Goal: Information Seeking & Learning: Find specific fact

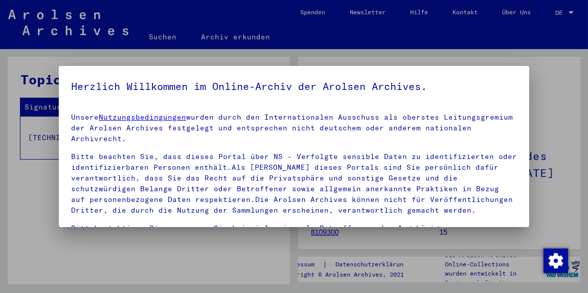
click at [109, 243] on div at bounding box center [294, 146] width 588 height 293
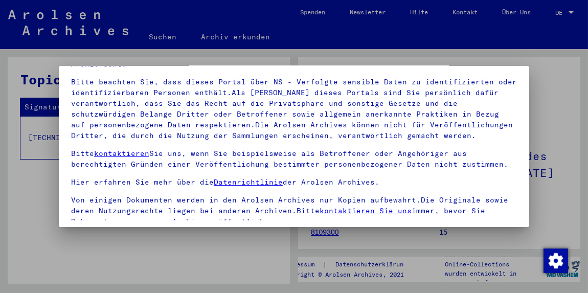
scroll to position [80, 0]
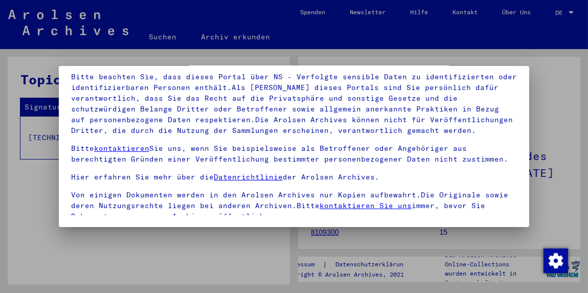
click at [531, 221] on div at bounding box center [294, 146] width 588 height 293
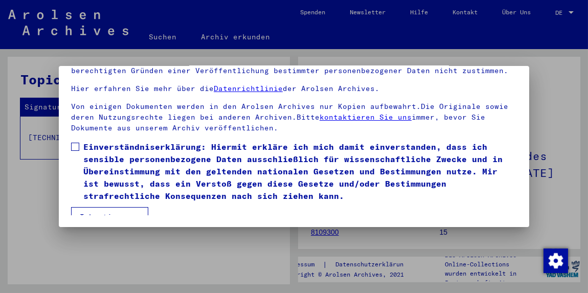
scroll to position [99, 0]
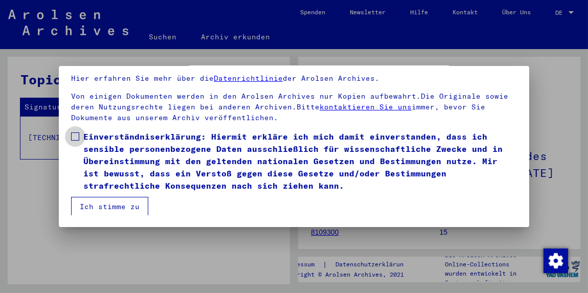
click at [76, 135] on span at bounding box center [75, 137] width 8 height 8
click at [89, 203] on button "Ich stimme zu" at bounding box center [109, 206] width 77 height 19
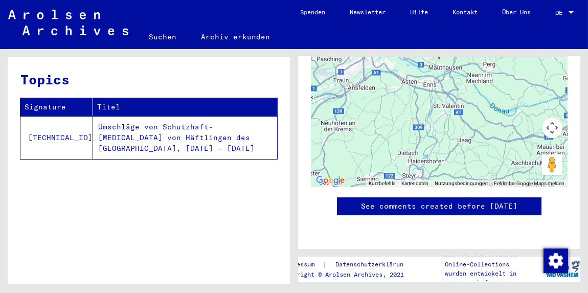
scroll to position [966, 0]
click at [165, 36] on link "Suchen" at bounding box center [163, 37] width 52 height 25
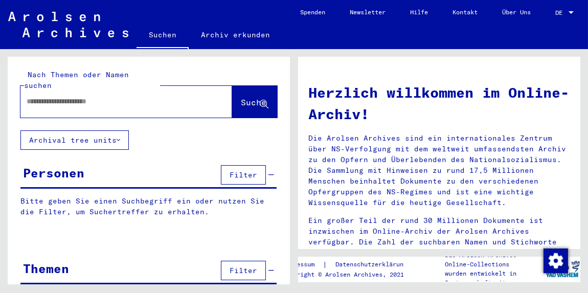
click at [59, 96] on input "text" at bounding box center [114, 101] width 175 height 11
type input "**********"
click at [241, 97] on span "Suche" at bounding box center [254, 102] width 26 height 10
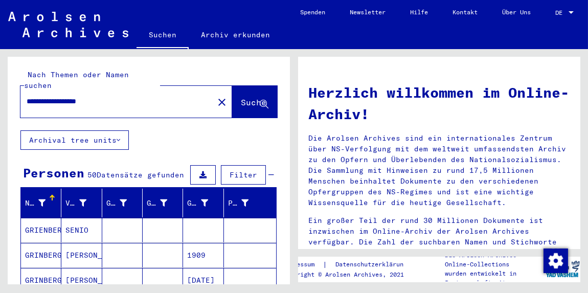
scroll to position [119, 0]
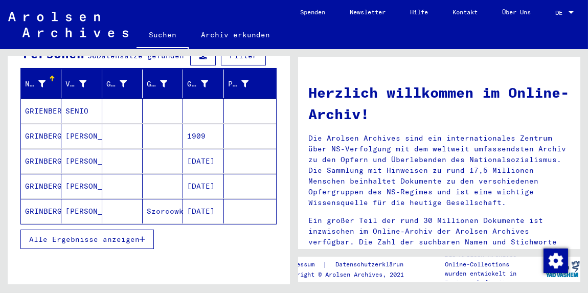
click at [84, 235] on span "Alle Ergebnisse anzeigen" at bounding box center [84, 239] width 111 height 9
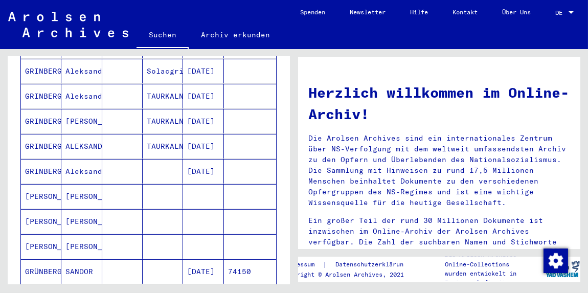
scroll to position [597, 0]
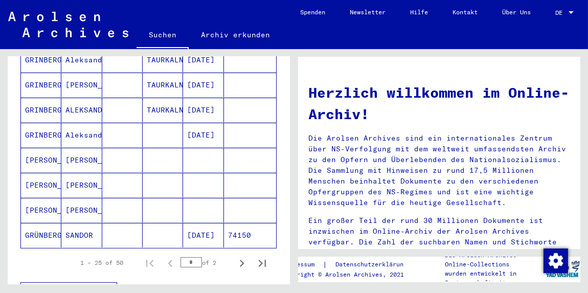
click at [83, 148] on mat-cell "[PERSON_NAME]" at bounding box center [81, 160] width 40 height 25
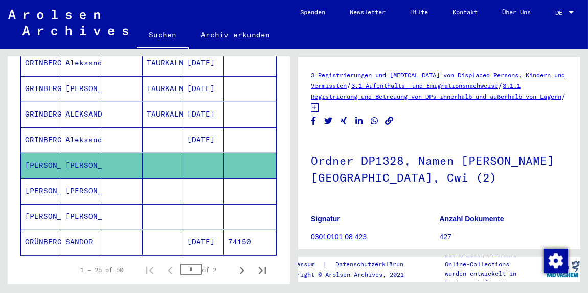
click at [91, 179] on mat-cell "[PERSON_NAME]" at bounding box center [81, 191] width 40 height 25
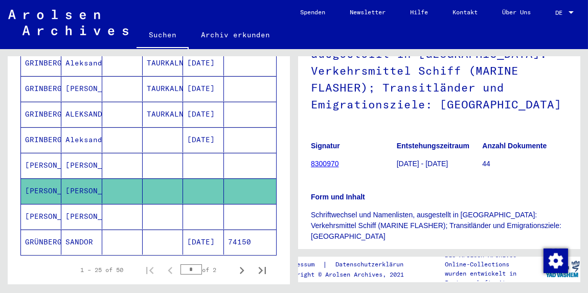
scroll to position [238, 0]
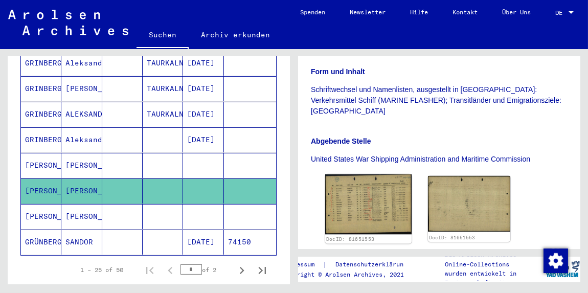
click at [361, 208] on img at bounding box center [368, 204] width 86 height 60
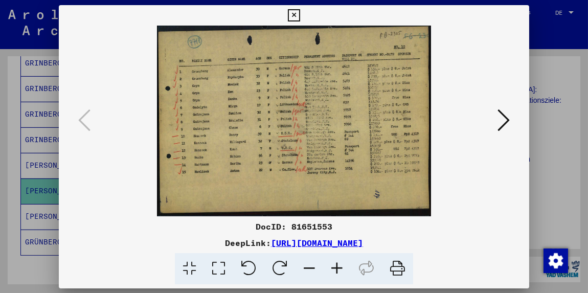
click at [361, 208] on div "DocID: 81651553 DeepLink: [URL][DOMAIN_NAME]" at bounding box center [294, 144] width 471 height 279
click at [508, 114] on icon at bounding box center [504, 120] width 12 height 25
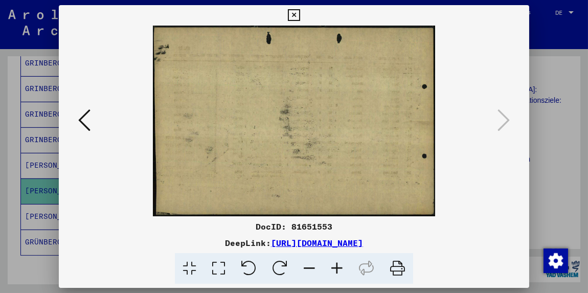
click at [293, 12] on icon at bounding box center [294, 15] width 12 height 12
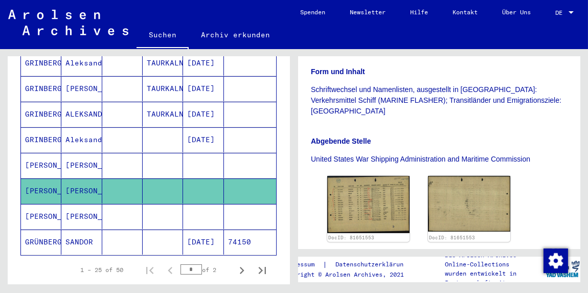
click at [59, 153] on mat-cell "[PERSON_NAME]" at bounding box center [41, 165] width 40 height 25
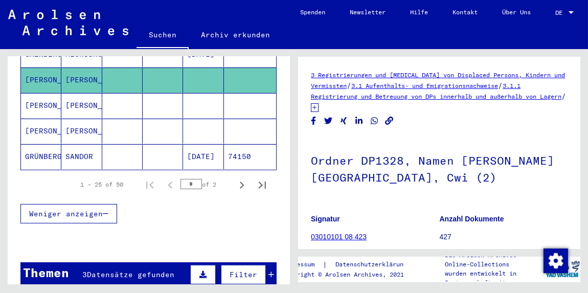
scroll to position [568, 0]
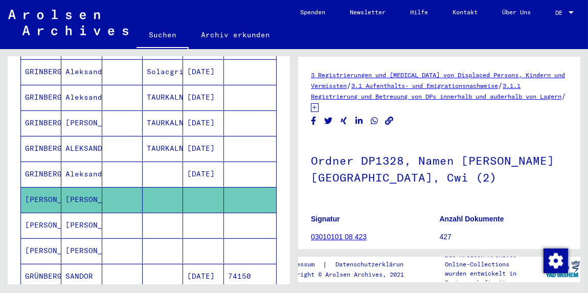
click at [86, 187] on mat-cell "[PERSON_NAME]" at bounding box center [81, 199] width 40 height 25
click at [78, 213] on mat-cell "[PERSON_NAME]" at bounding box center [81, 225] width 40 height 25
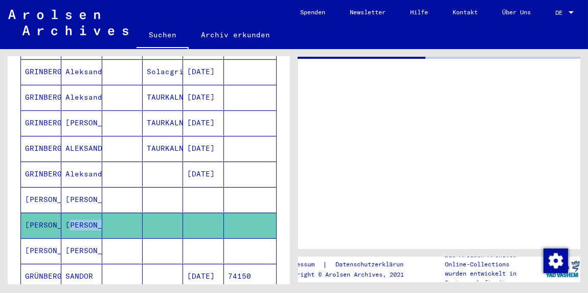
click at [78, 213] on mat-cell "[PERSON_NAME]" at bounding box center [81, 225] width 40 height 25
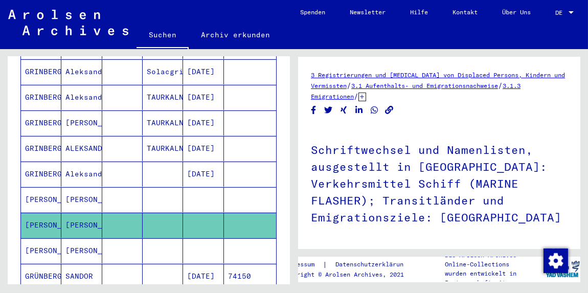
drag, startPoint x: 78, startPoint y: 201, endPoint x: 76, endPoint y: 232, distance: 31.2
click at [76, 238] on mat-cell "[PERSON_NAME]" at bounding box center [81, 250] width 40 height 25
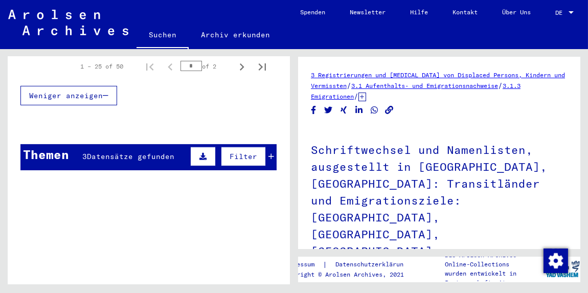
scroll to position [807, 0]
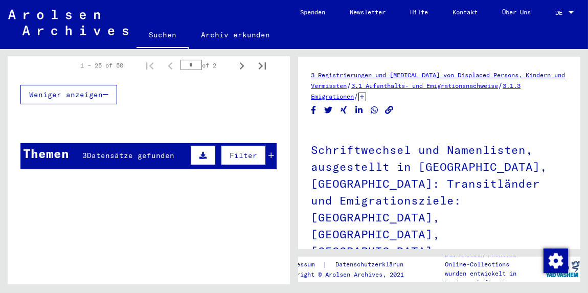
click at [117, 151] on span "Datensätze gefunden" at bounding box center [130, 155] width 87 height 9
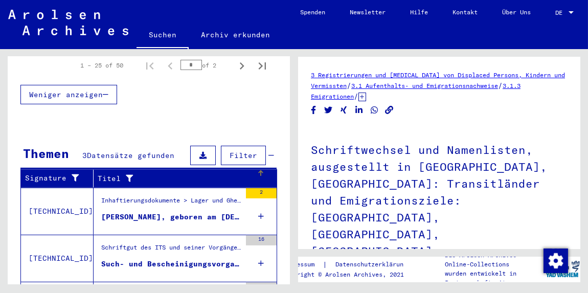
scroll to position [856, 0]
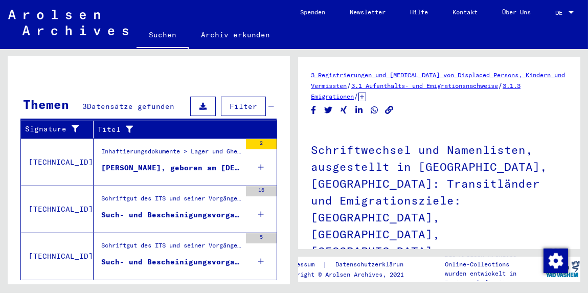
click at [159, 163] on div "[PERSON_NAME], geboren am [DEMOGRAPHIC_DATA]" at bounding box center [171, 168] width 140 height 11
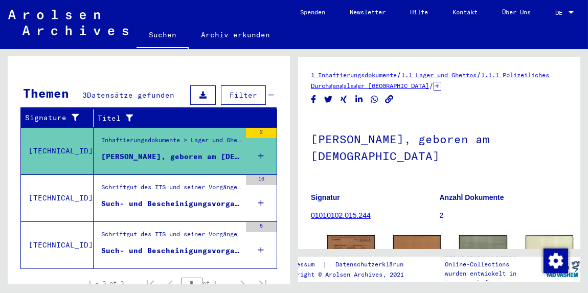
scroll to position [140, 0]
click at [467, 75] on link "1.1 Lager und Ghettos" at bounding box center [439, 75] width 75 height 8
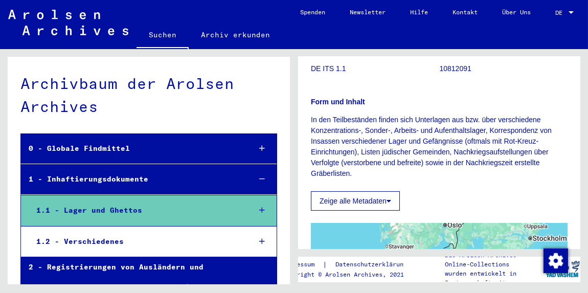
scroll to position [358, 0]
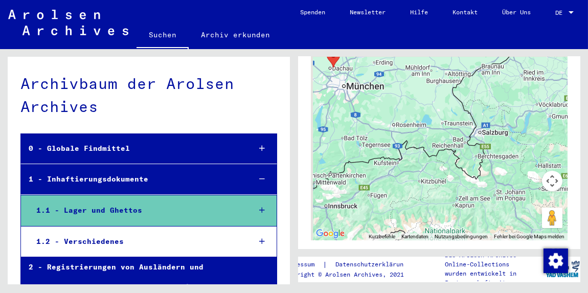
click at [81, 209] on div "1.1 - Lager und Ghettos" at bounding box center [136, 211] width 214 height 20
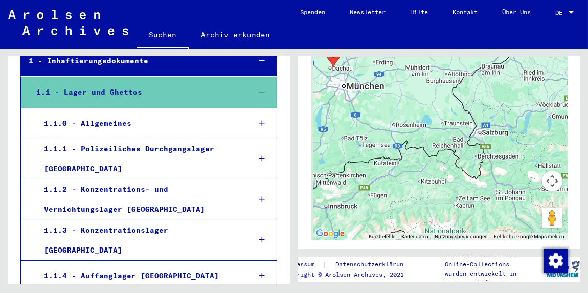
scroll to position [119, 0]
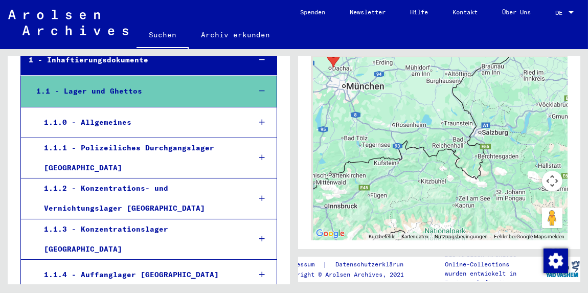
click at [117, 146] on div "1.1.1 - Polizeiliches Durchgangslager [GEOGRAPHIC_DATA]" at bounding box center [139, 158] width 206 height 40
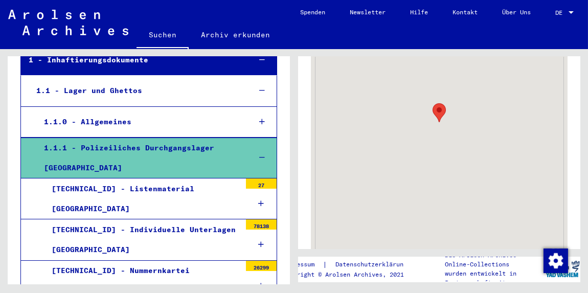
scroll to position [477, 0]
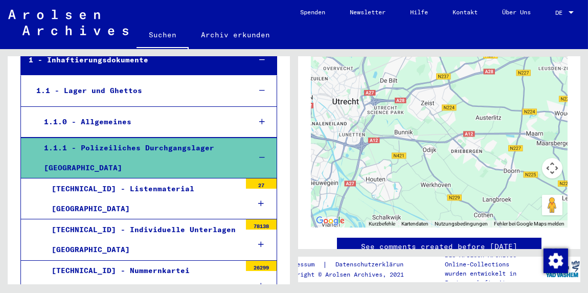
click at [154, 222] on div "[TECHNICAL_ID] - Individuelle Unterlagen [GEOGRAPHIC_DATA]" at bounding box center [142, 240] width 197 height 40
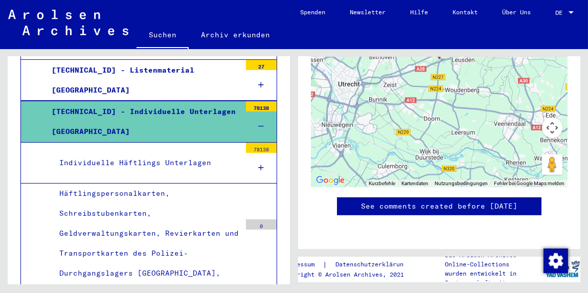
scroll to position [238, 0]
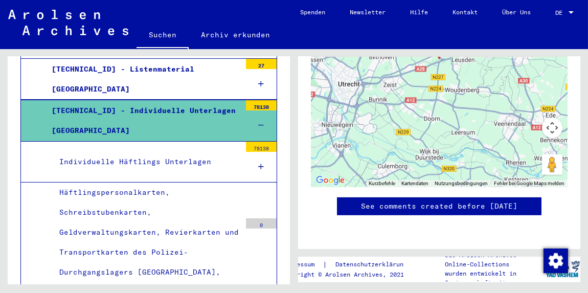
click at [121, 188] on div "Häftlingspersonalkarten, Schreibstubenkarten, Geldverwaltungskarten, Revierkart…" at bounding box center [146, 243] width 189 height 120
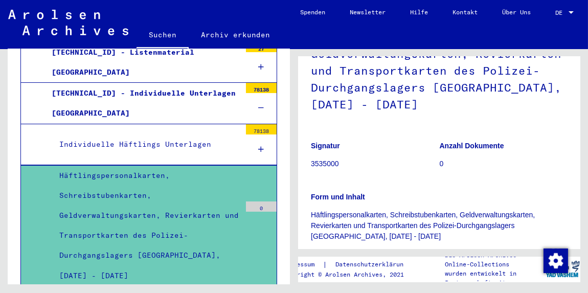
scroll to position [238, 0]
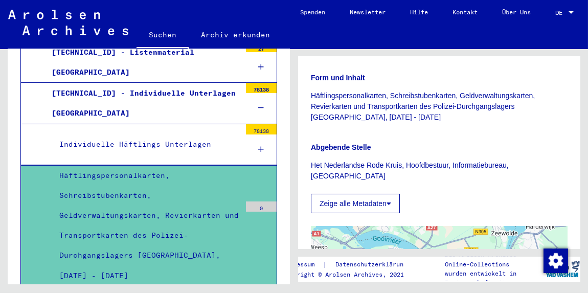
click at [390, 200] on icon at bounding box center [389, 203] width 5 height 7
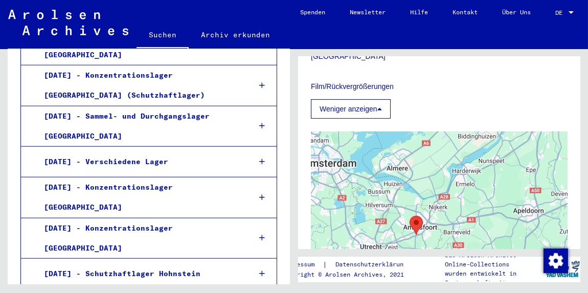
scroll to position [2516, 0]
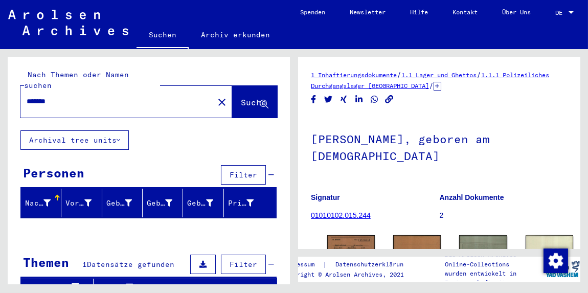
click at [77, 96] on input "*******" at bounding box center [117, 101] width 181 height 11
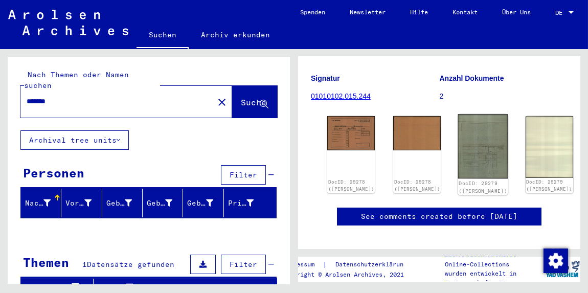
click at [466, 142] on img at bounding box center [483, 146] width 50 height 64
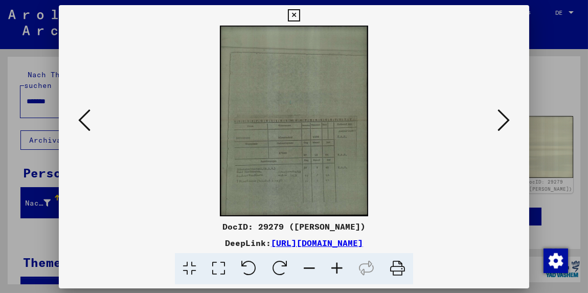
click at [466, 142] on img at bounding box center [294, 121] width 401 height 191
click at [217, 267] on icon at bounding box center [218, 268] width 29 height 31
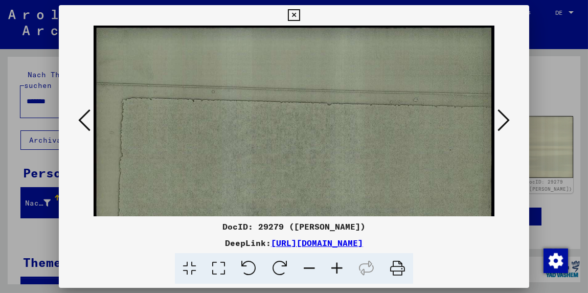
click at [503, 121] on icon at bounding box center [504, 120] width 12 height 25
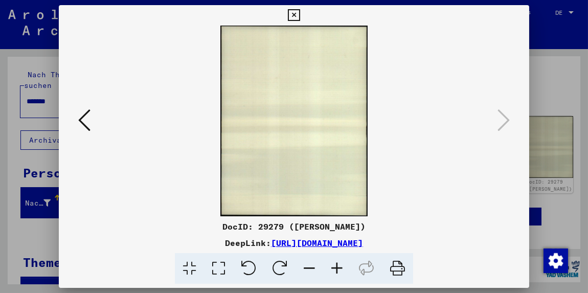
click at [226, 267] on icon at bounding box center [218, 268] width 29 height 31
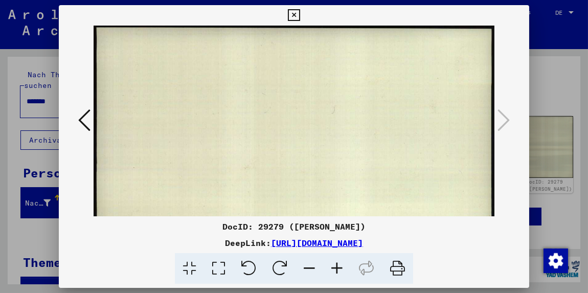
click at [191, 268] on icon at bounding box center [189, 268] width 29 height 31
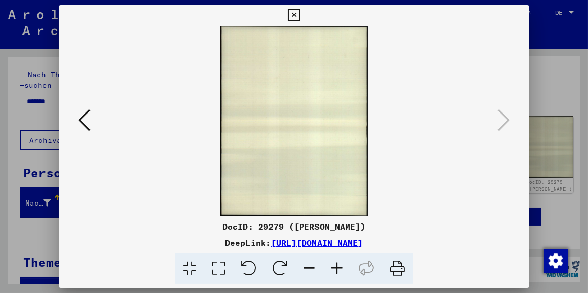
click at [81, 119] on icon at bounding box center [84, 120] width 12 height 25
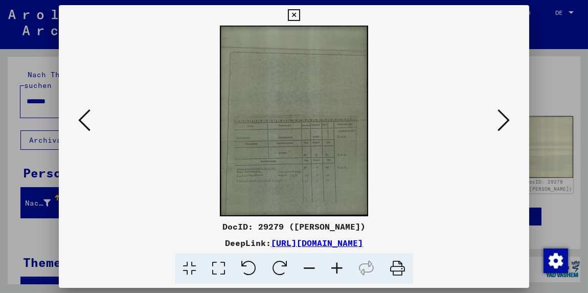
click at [294, 14] on icon at bounding box center [294, 15] width 12 height 12
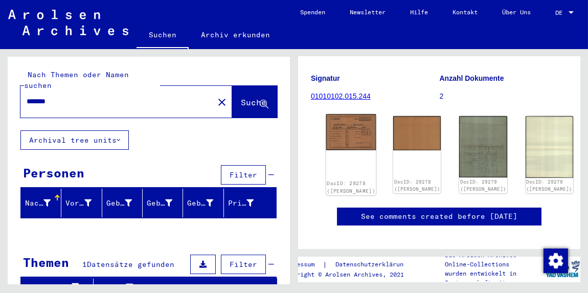
click at [356, 136] on img at bounding box center [351, 132] width 50 height 36
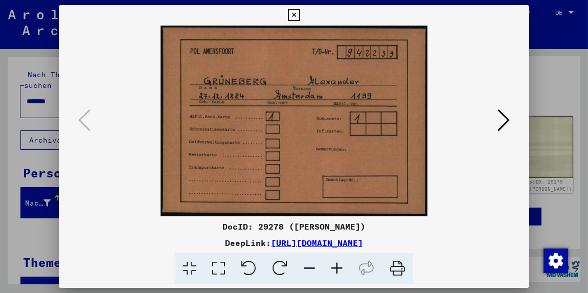
click at [506, 120] on icon at bounding box center [504, 120] width 12 height 25
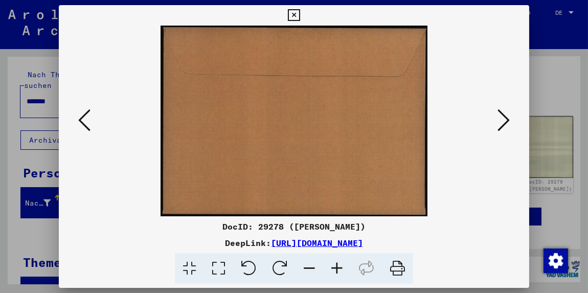
click at [506, 120] on icon at bounding box center [504, 120] width 12 height 25
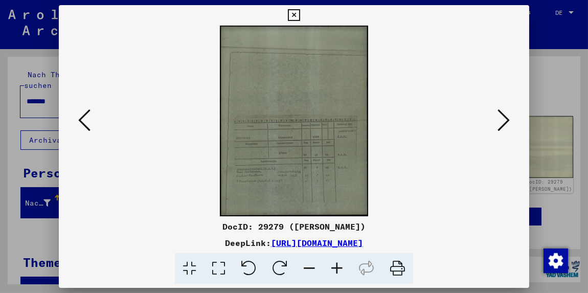
click at [508, 120] on icon at bounding box center [504, 120] width 12 height 25
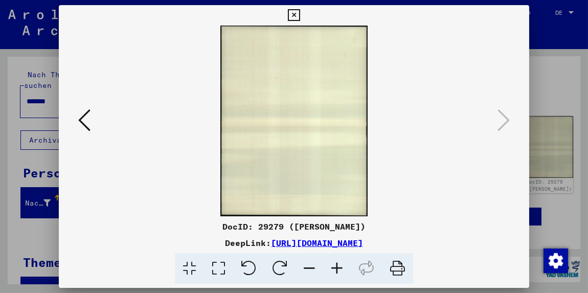
click at [293, 11] on icon at bounding box center [294, 15] width 12 height 12
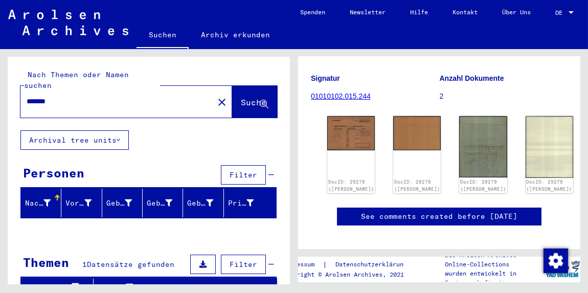
click at [409, 216] on link "See comments created before [DATE]" at bounding box center [439, 216] width 157 height 11
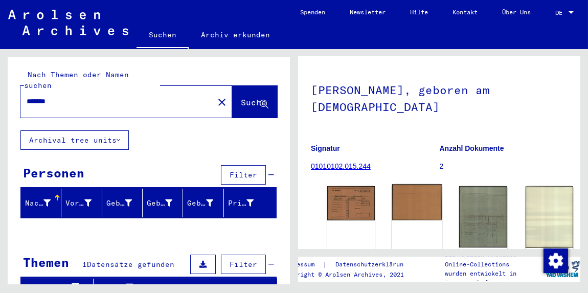
scroll to position [0, 0]
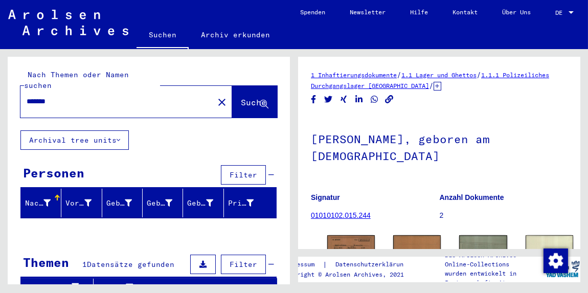
click at [314, 101] on icon "Share on Facebook" at bounding box center [314, 99] width 5 height 9
click at [353, 214] on link "01010102.015.244" at bounding box center [341, 215] width 60 height 8
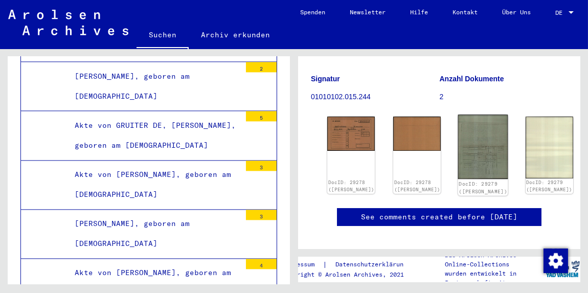
scroll to position [119, 0]
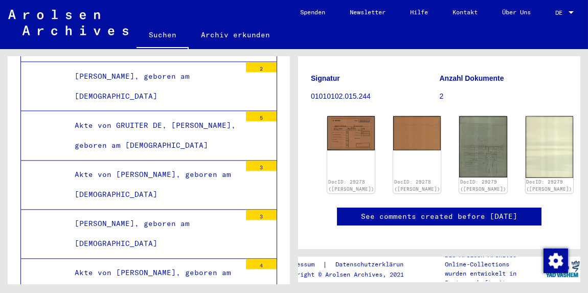
click at [345, 181] on link "DocID: 29278 ([PERSON_NAME])" at bounding box center [351, 187] width 49 height 13
